Goal: Information Seeking & Learning: Learn about a topic

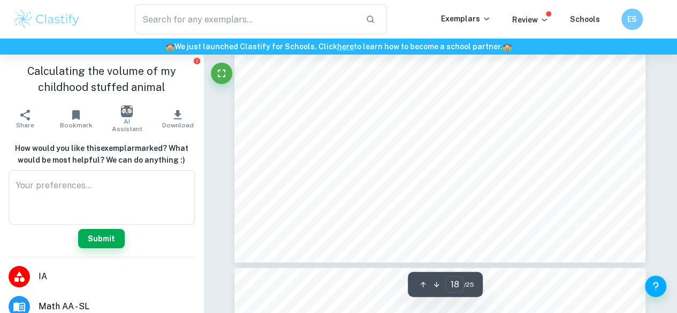
scroll to position [9524, 0]
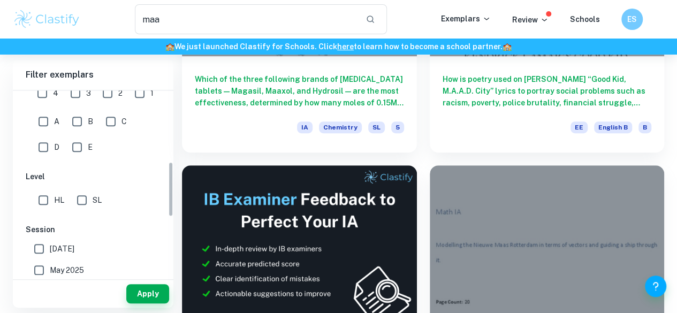
scroll to position [240, 0]
click at [79, 203] on input "SL" at bounding box center [81, 199] width 21 height 21
checkbox input "true"
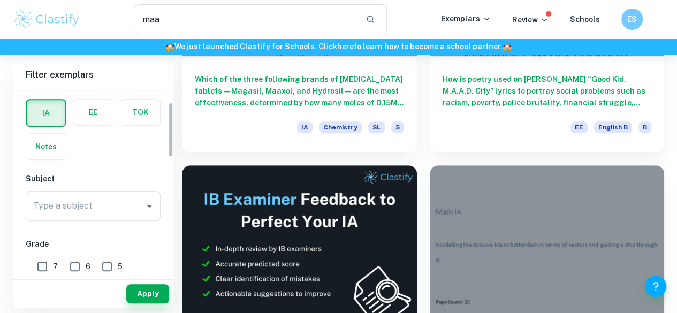
scroll to position [16, 0]
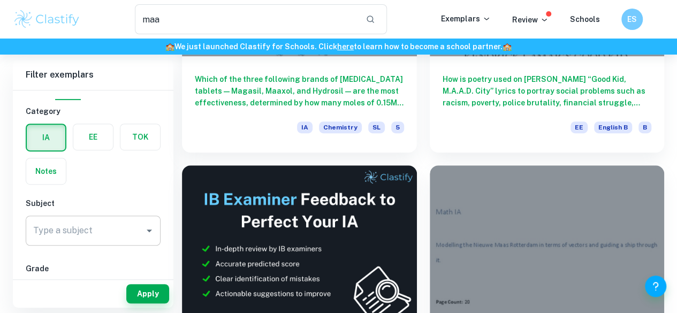
click at [97, 235] on input "Type a subject" at bounding box center [84, 230] width 109 height 20
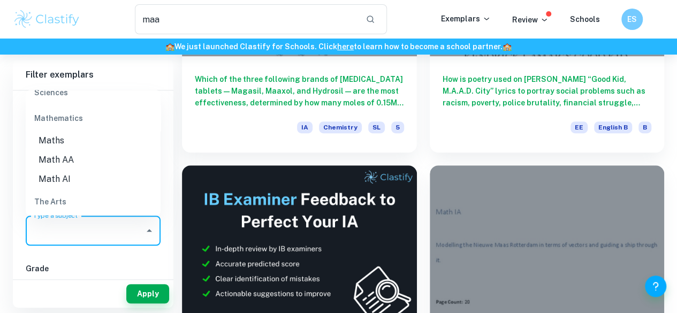
scroll to position [1512, 0]
click at [80, 153] on li "Math AA" at bounding box center [93, 158] width 135 height 19
type input "Math AA"
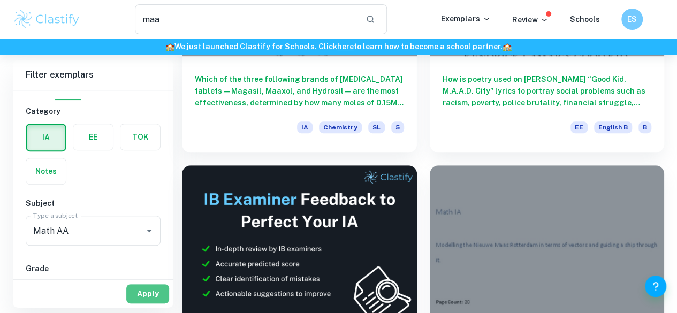
click at [143, 296] on button "Apply" at bounding box center [147, 293] width 43 height 19
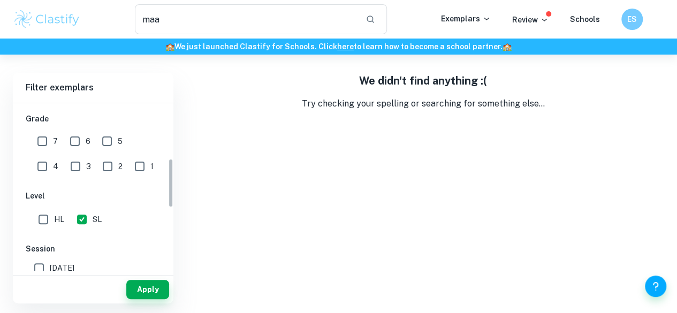
scroll to position [175, 0]
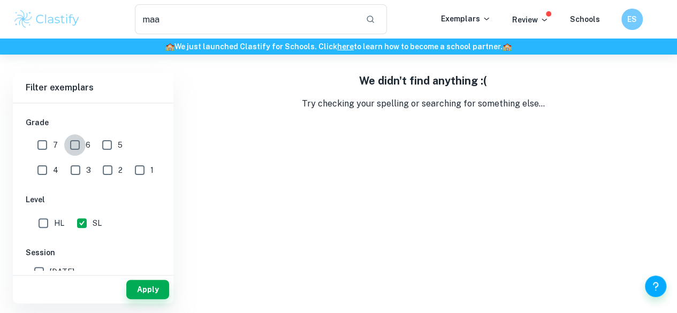
click at [74, 140] on input "6" at bounding box center [74, 144] width 21 height 21
checkbox input "true"
click at [44, 143] on input "7" at bounding box center [42, 144] width 21 height 21
checkbox input "true"
click at [151, 287] on button "Apply" at bounding box center [147, 289] width 43 height 19
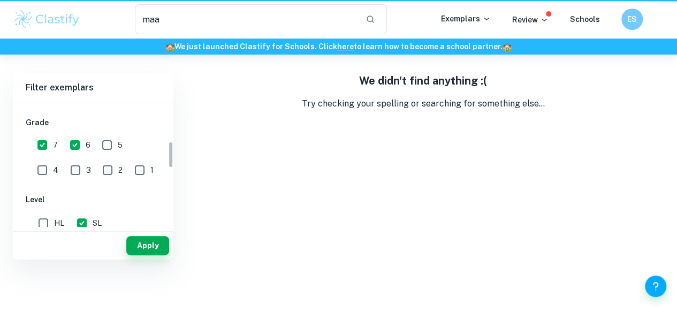
scroll to position [0, 0]
